Goal: Information Seeking & Learning: Learn about a topic

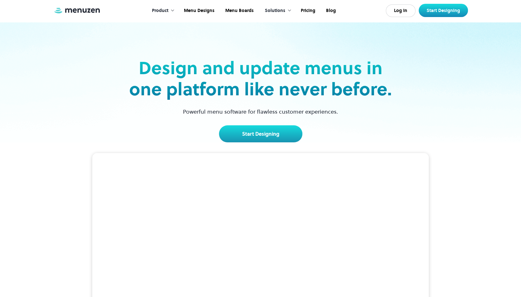
click at [173, 11] on div at bounding box center [172, 10] width 4 height 4
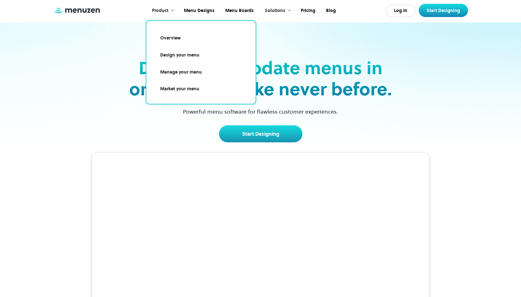
click at [173, 11] on div at bounding box center [172, 10] width 4 height 4
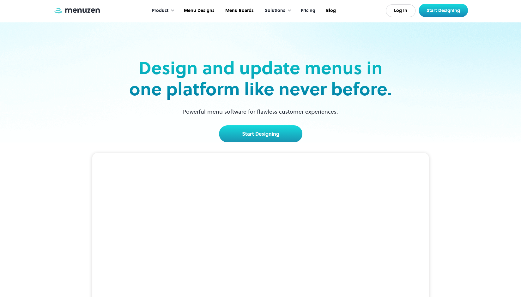
click at [302, 9] on link "Pricing" at bounding box center [307, 11] width 25 height 20
click at [303, 9] on link "Pricing" at bounding box center [307, 11] width 25 height 20
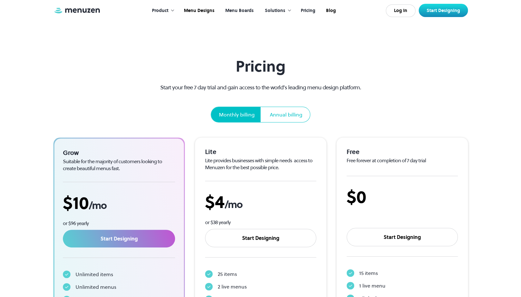
click at [228, 11] on link "Menu Boards" at bounding box center [238, 11] width 39 height 20
